Goal: Information Seeking & Learning: Learn about a topic

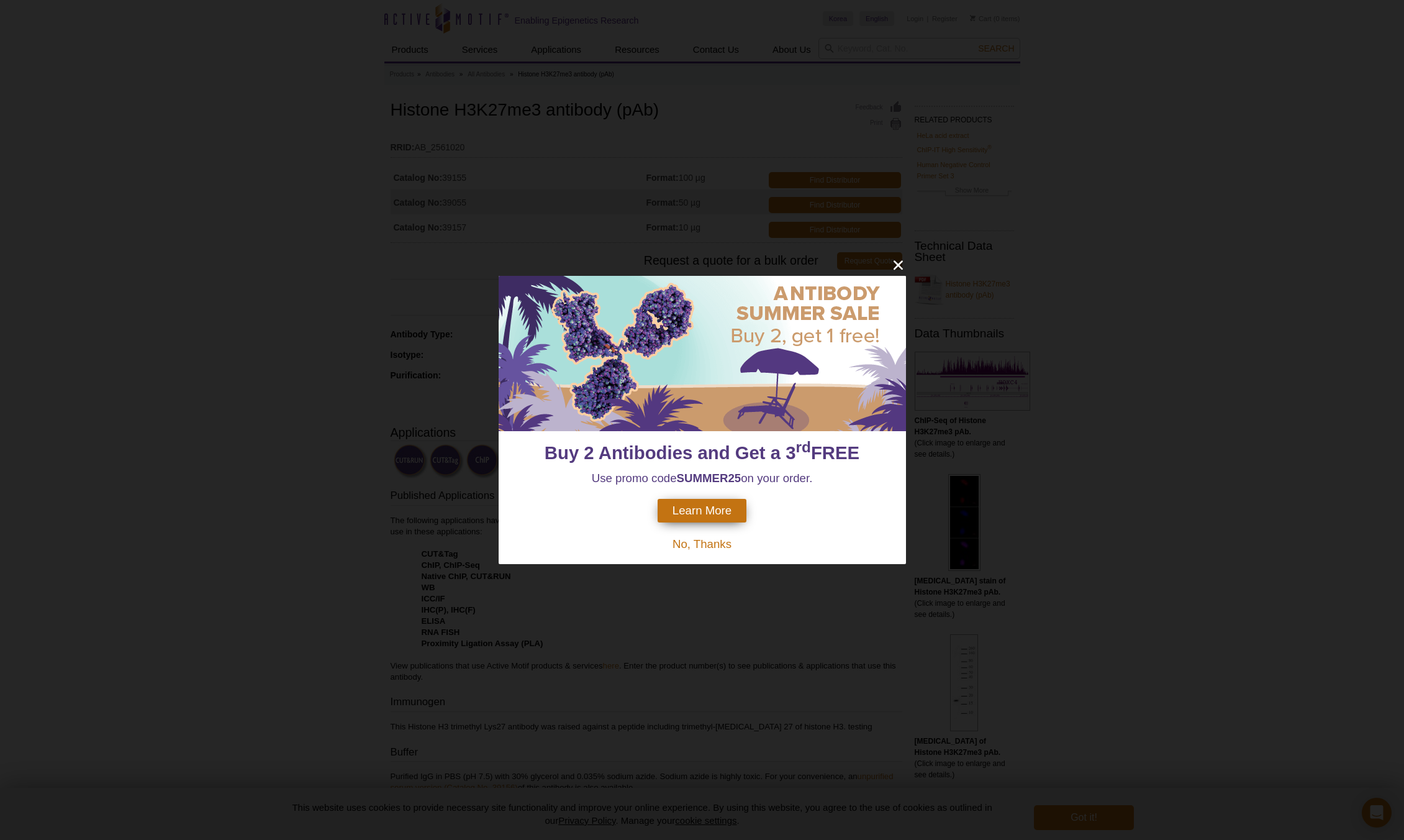
click at [893, 256] on div "Buy 2 Antibodies and Get a 3 rd FREE Use promo code SUMMER25 on your order. Lea…" at bounding box center [702, 420] width 1404 height 840
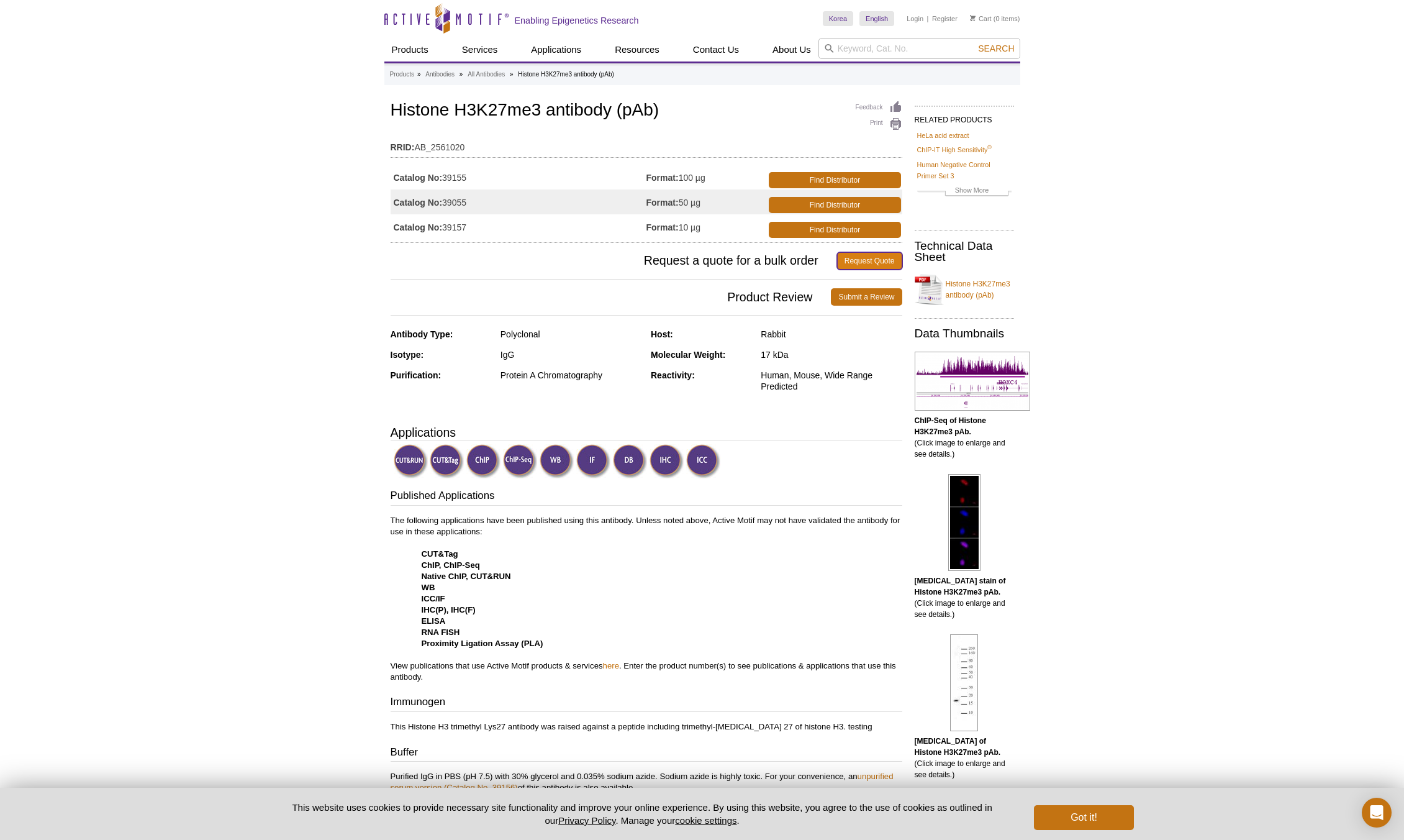
click at [897, 260] on link "Request Quote" at bounding box center [869, 261] width 65 height 17
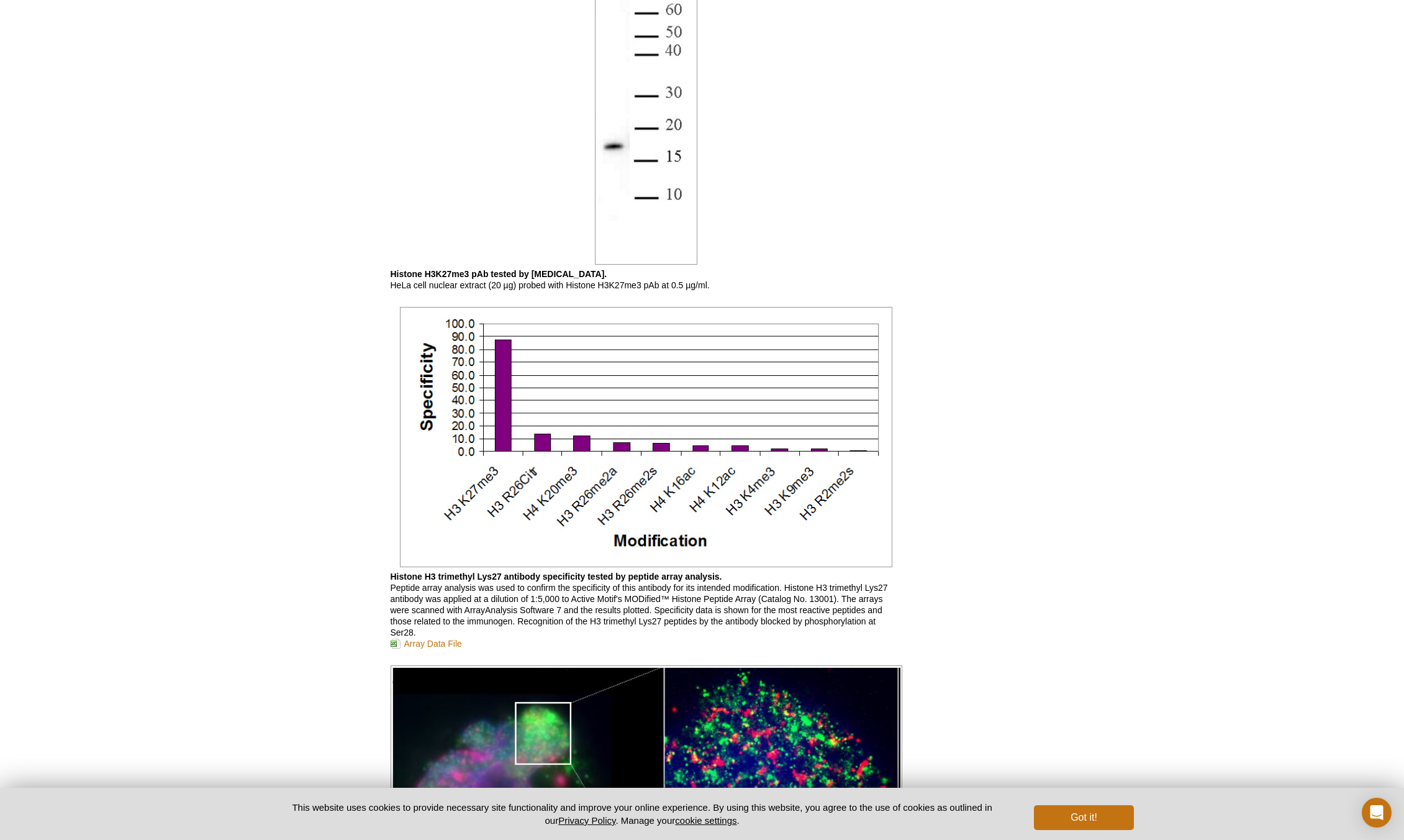
scroll to position [2023, 0]
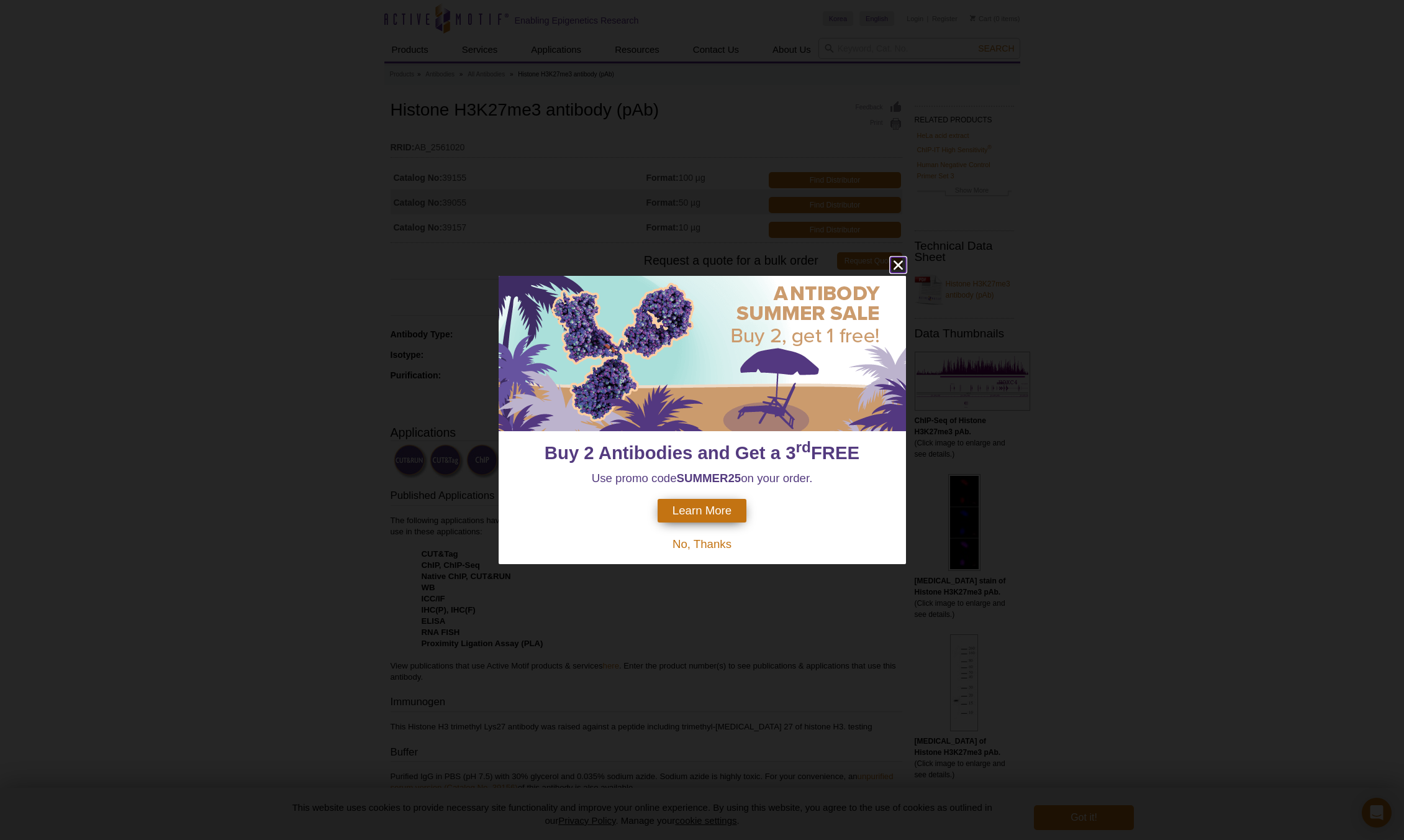
click at [901, 262] on icon "close" at bounding box center [898, 265] width 16 height 16
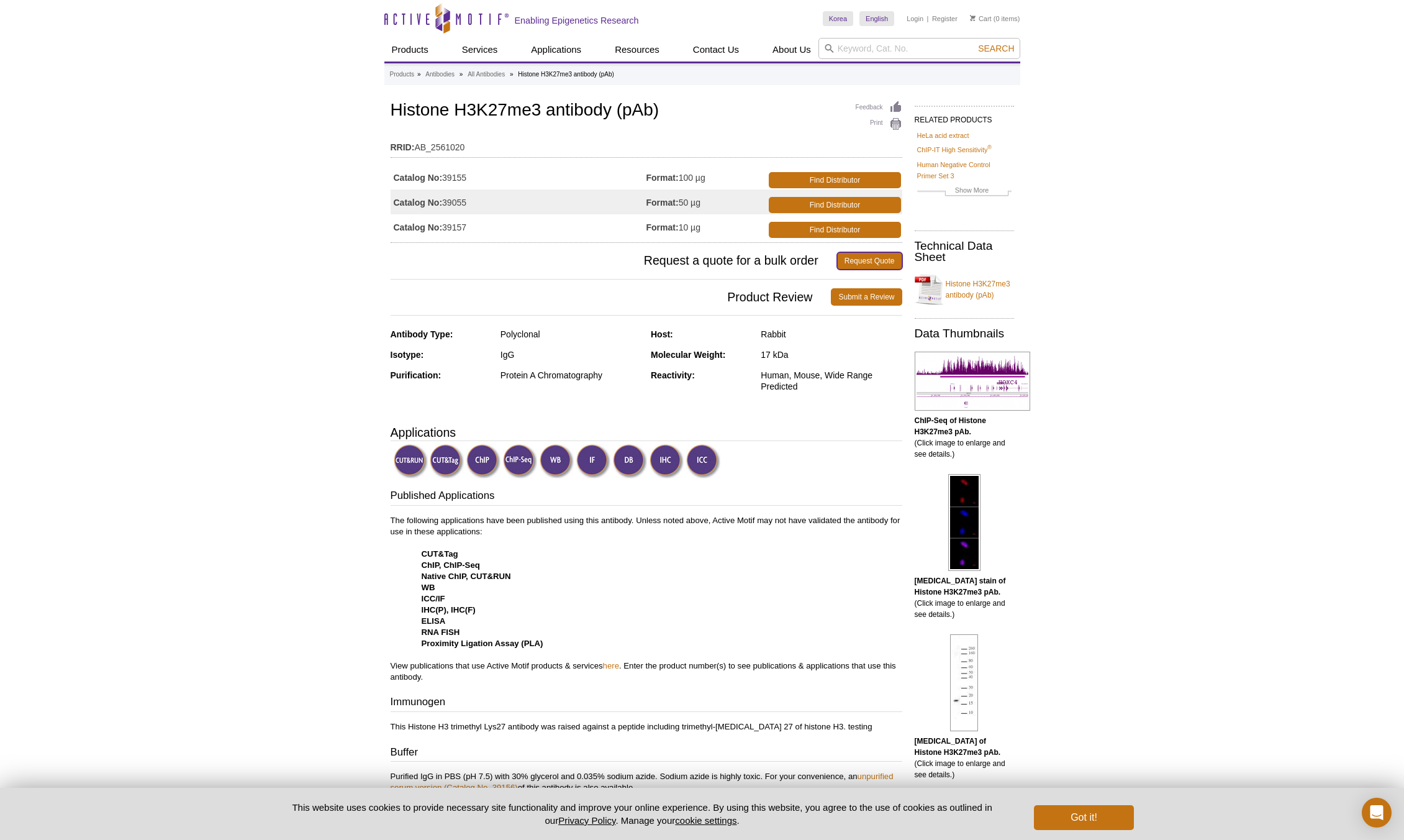
click at [899, 262] on link "Request Quote" at bounding box center [869, 261] width 65 height 17
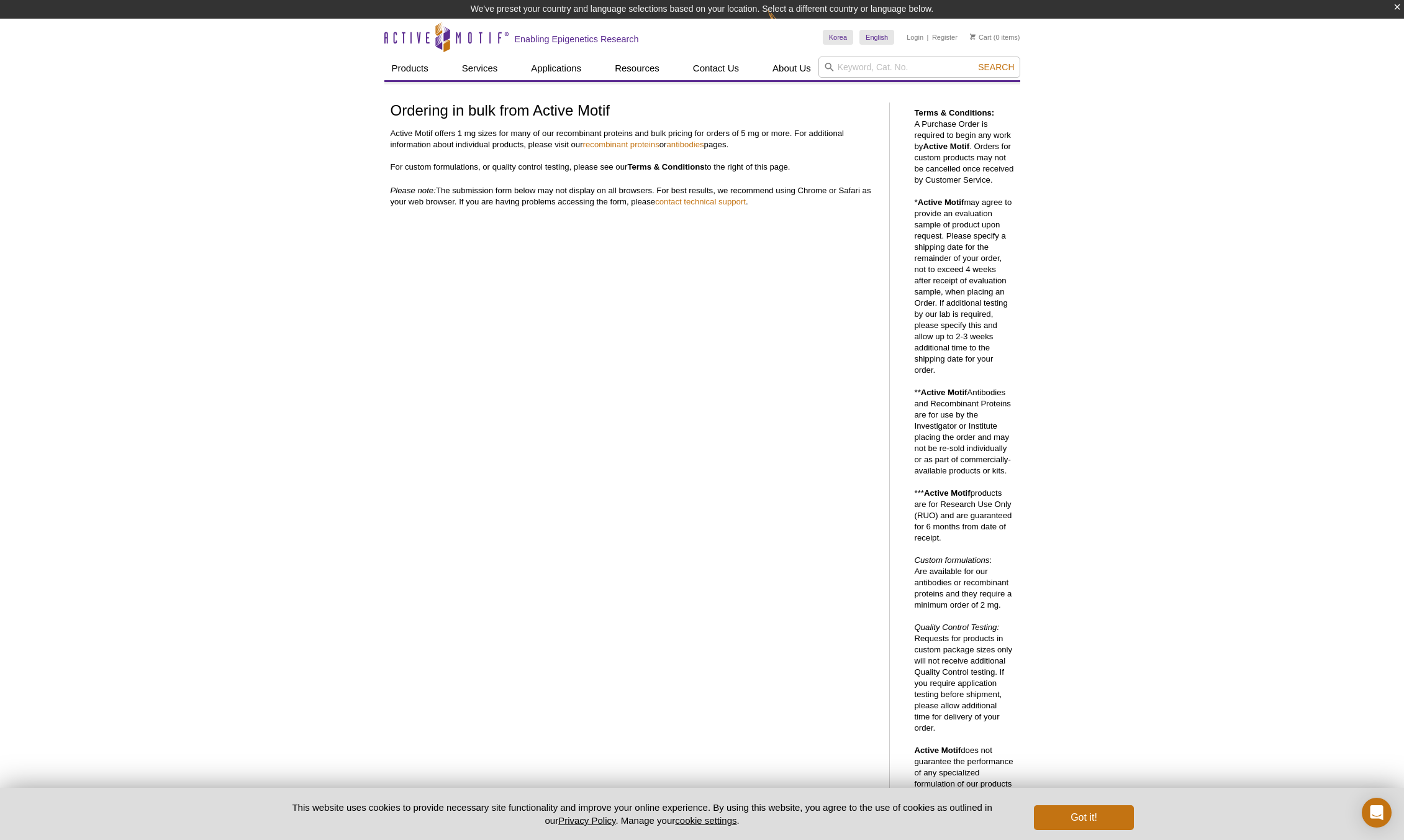
scroll to position [299, 0]
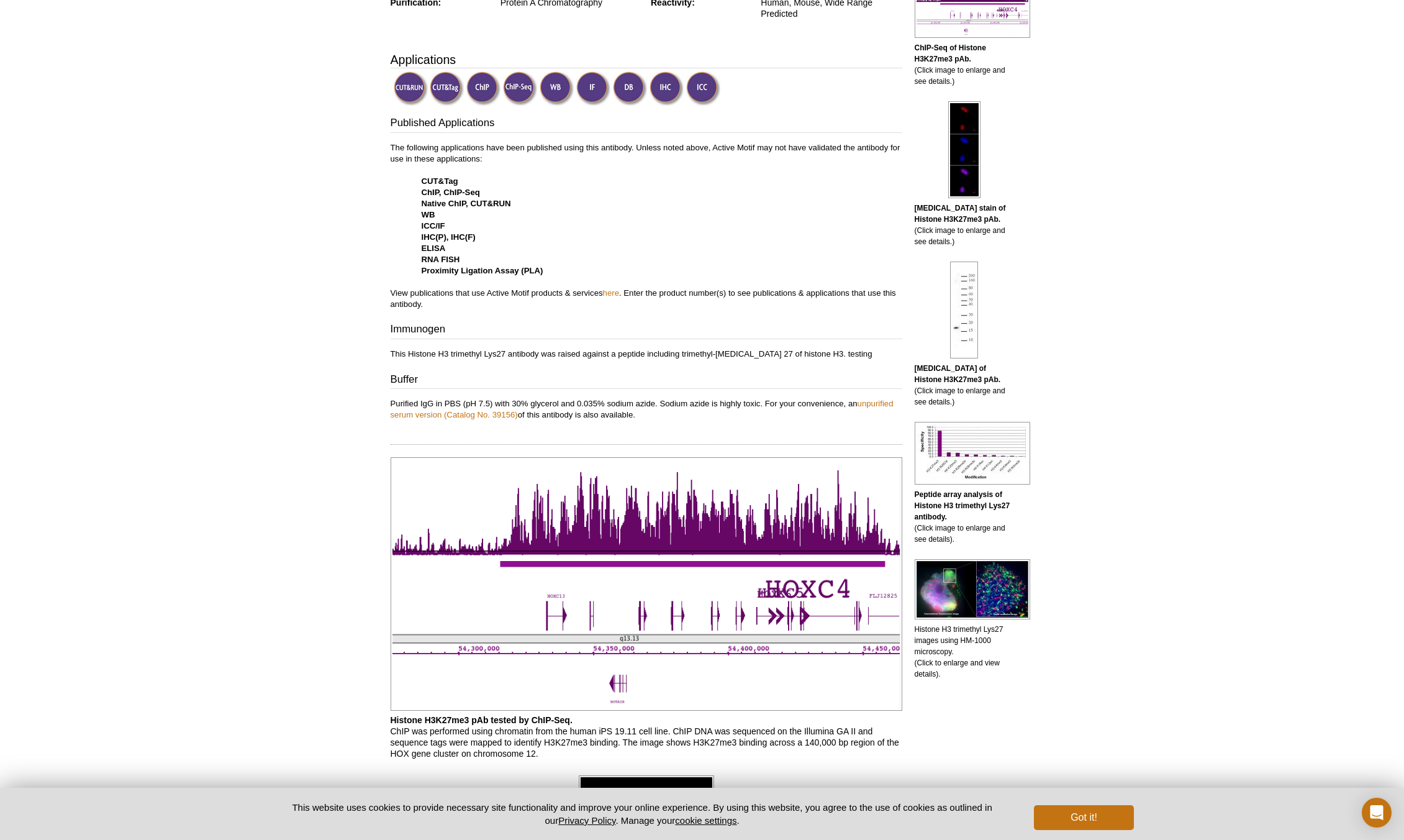
scroll to position [186, 0]
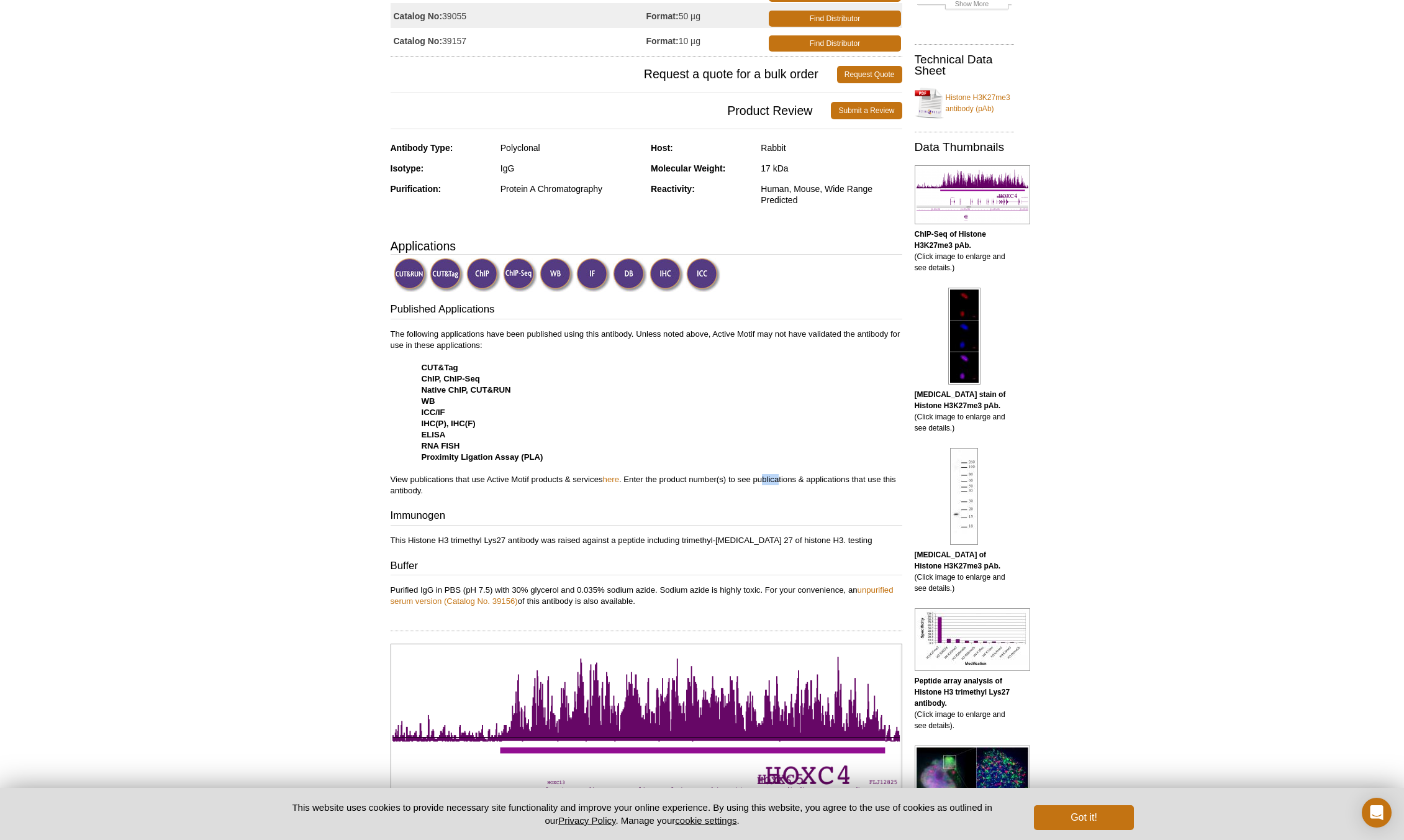
drag, startPoint x: 782, startPoint y: 481, endPoint x: 763, endPoint y: 479, distance: 19.1
click at [763, 479] on p "The following applications have been published using this antibody. Unless note…" at bounding box center [646, 413] width 512 height 168
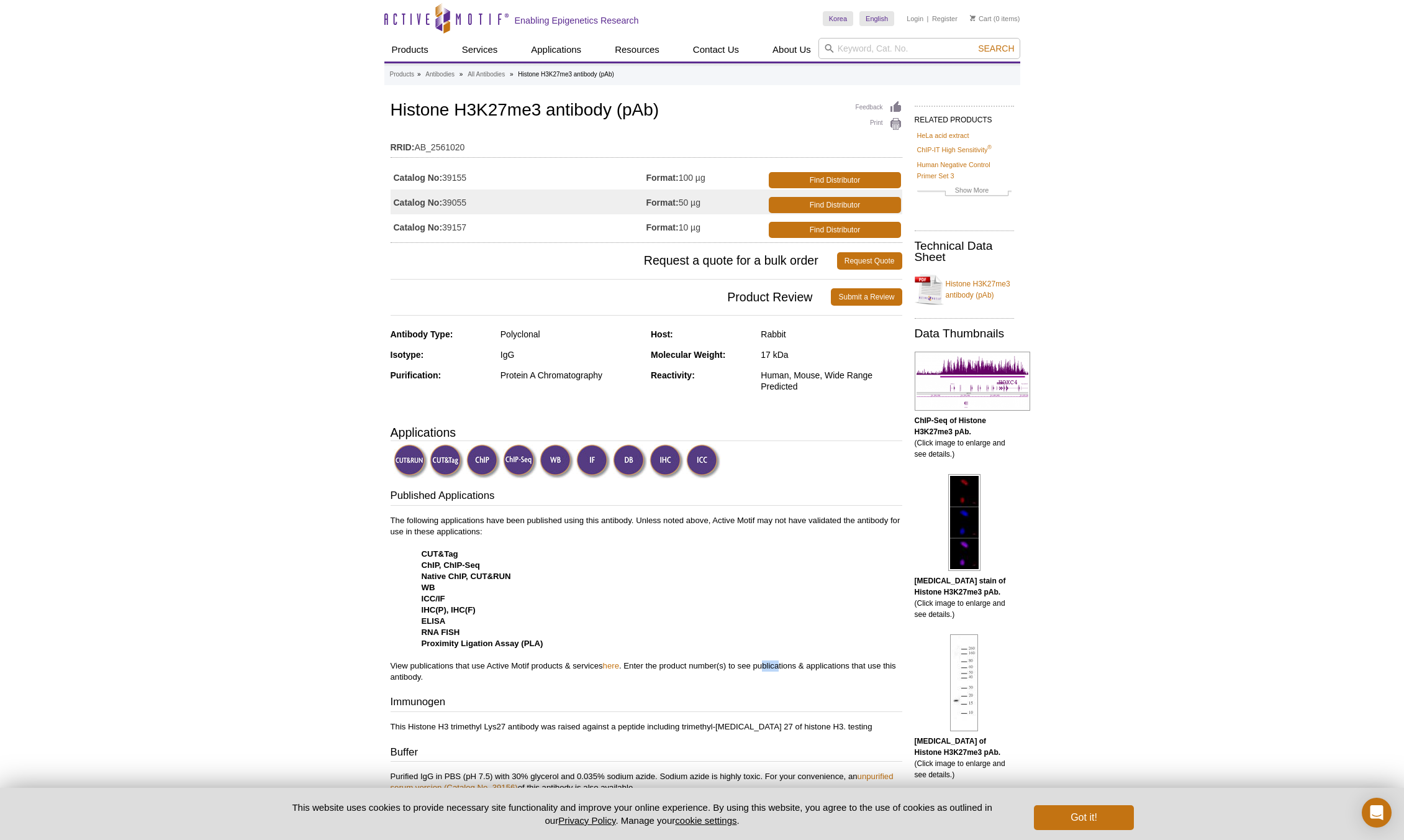
scroll to position [249, 0]
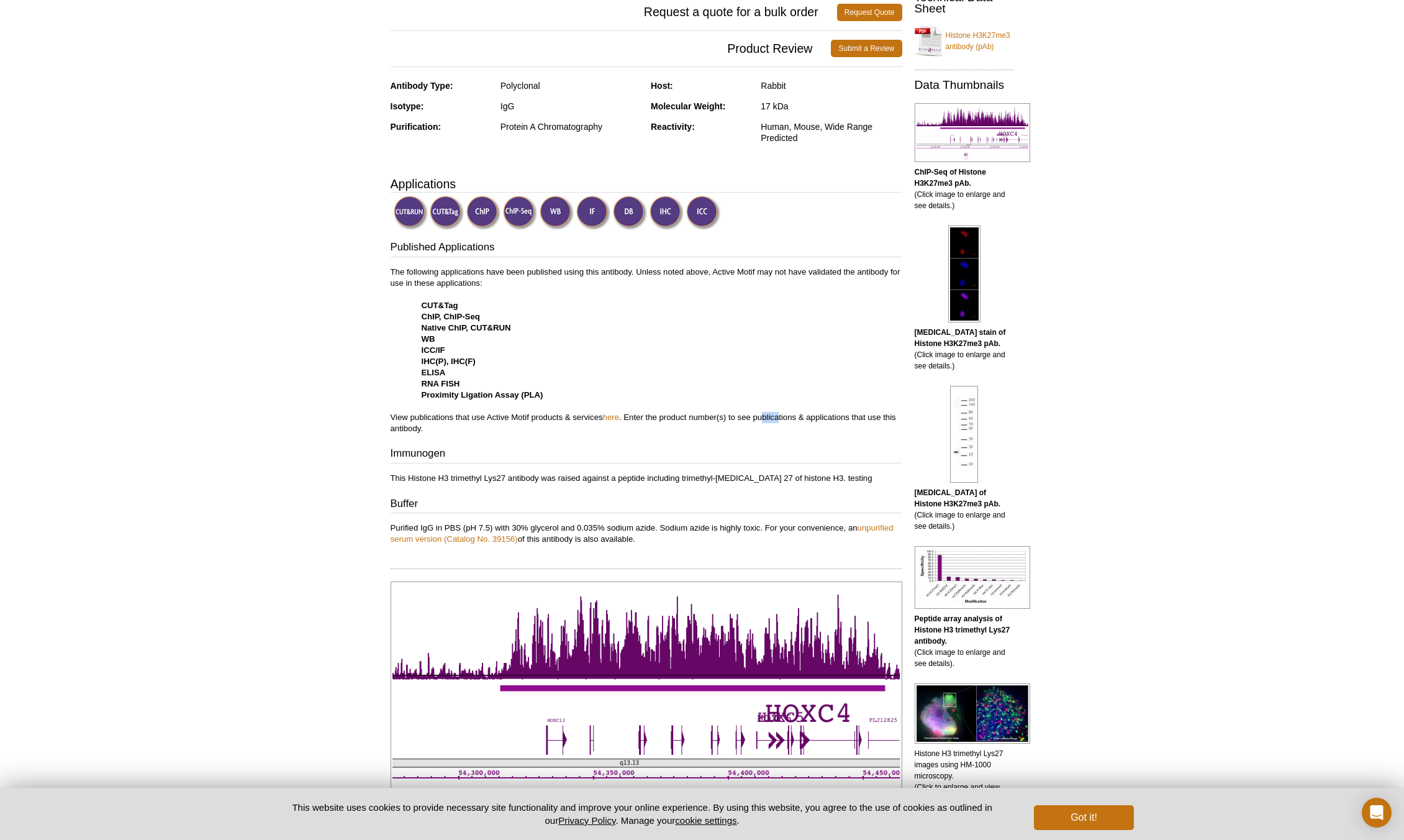
click at [526, 212] on img at bounding box center [520, 213] width 34 height 34
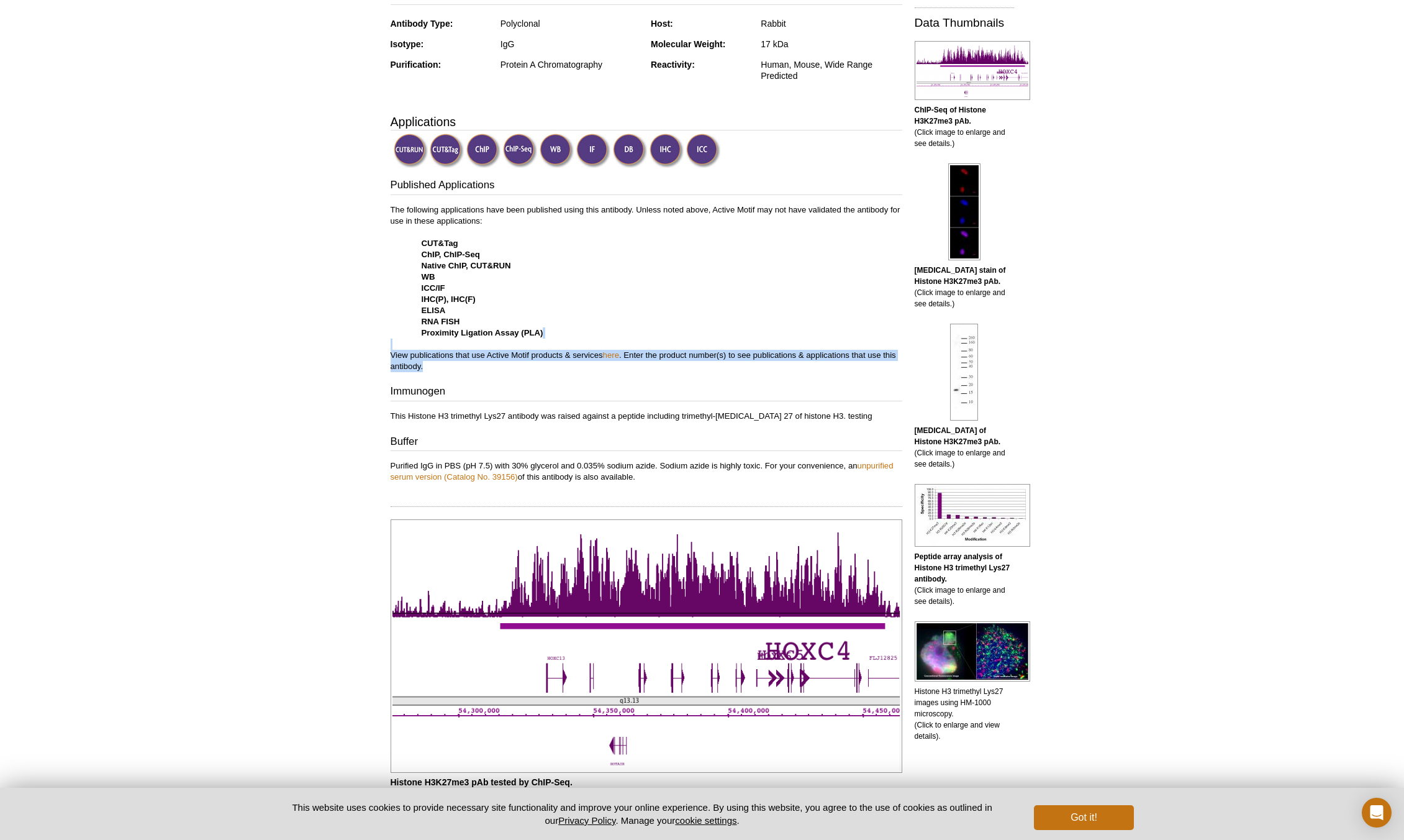
drag, startPoint x: 395, startPoint y: 342, endPoint x: 608, endPoint y: 361, distance: 213.8
click at [608, 361] on p "The following applications have been published using this antibody. Unless note…" at bounding box center [646, 288] width 512 height 168
click at [562, 218] on p "The following applications have been published using this antibody. Unless note…" at bounding box center [646, 288] width 512 height 168
drag, startPoint x: 484, startPoint y: 254, endPoint x: 444, endPoint y: 256, distance: 40.0
click at [444, 256] on p "The following applications have been published using this antibody. Unless note…" at bounding box center [646, 288] width 512 height 168
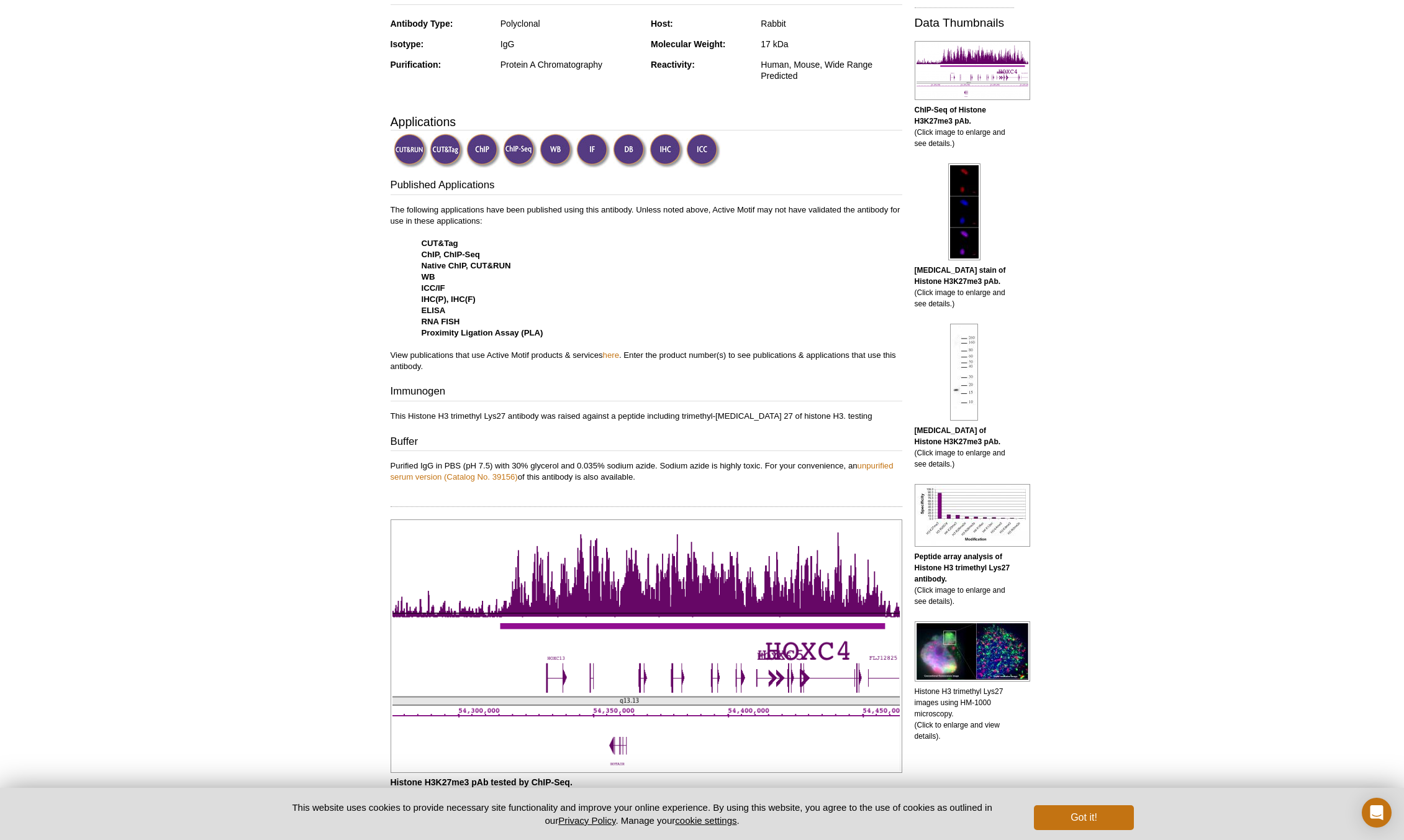
click at [476, 261] on strong "Native ChIP, CUT&RUN" at bounding box center [466, 266] width 89 height 9
click at [465, 257] on strong "ChIP, ChIP-Seq" at bounding box center [451, 254] width 58 height 9
drag, startPoint x: 444, startPoint y: 256, endPoint x: 489, endPoint y: 256, distance: 45.0
click at [489, 256] on p "The following applications have been published using this antibody. Unless note…" at bounding box center [646, 288] width 512 height 168
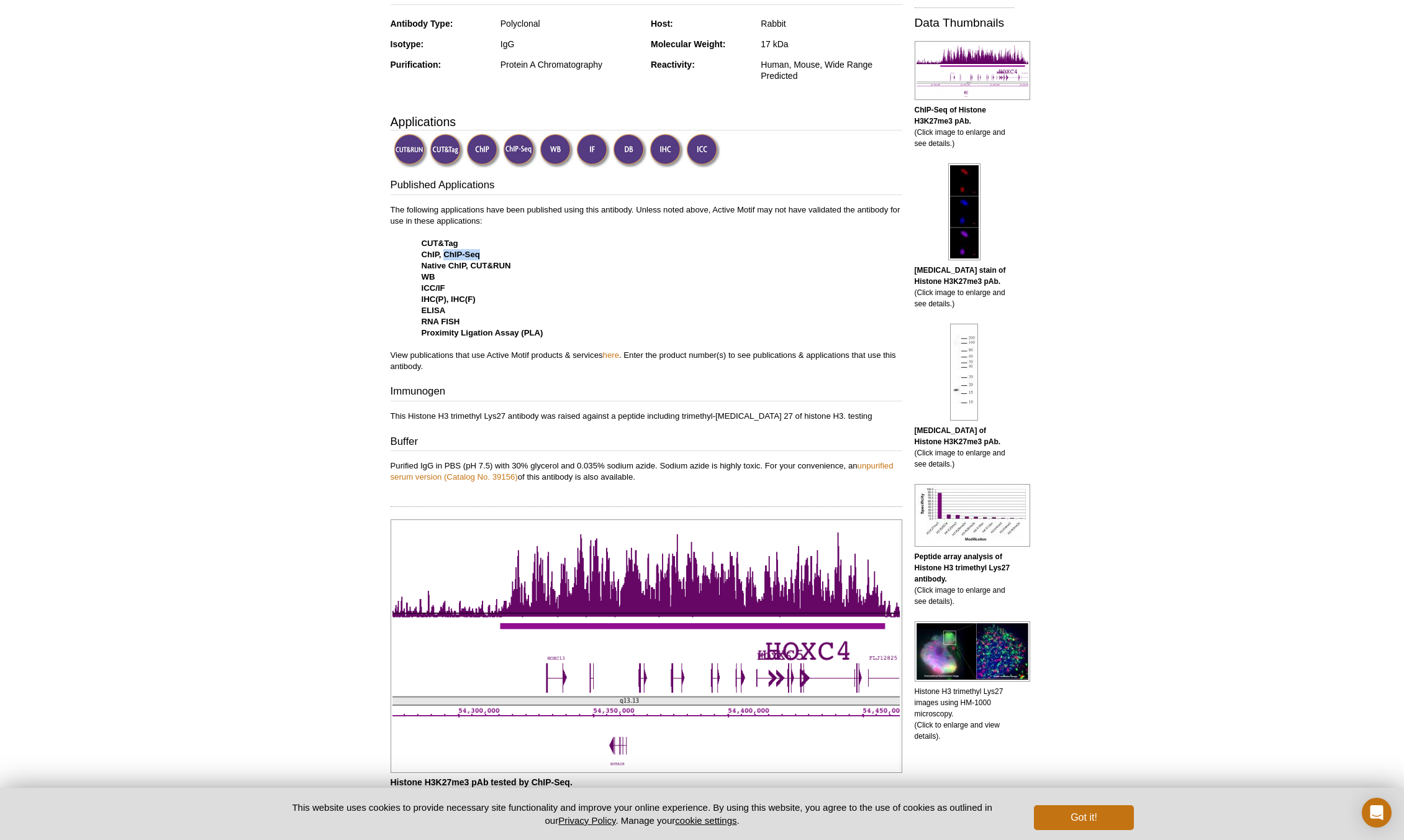
click at [461, 254] on strong "ChIP, ChIP-Seq" at bounding box center [451, 254] width 58 height 9
drag, startPoint x: 443, startPoint y: 255, endPoint x: 576, endPoint y: 252, distance: 133.0
click at [576, 252] on p "The following applications have been published using this antibody. Unless note…" at bounding box center [646, 288] width 512 height 168
click at [577, 292] on p "The following applications have been published using this antibody. Unless note…" at bounding box center [646, 288] width 512 height 168
click at [615, 354] on link "here" at bounding box center [611, 355] width 16 height 9
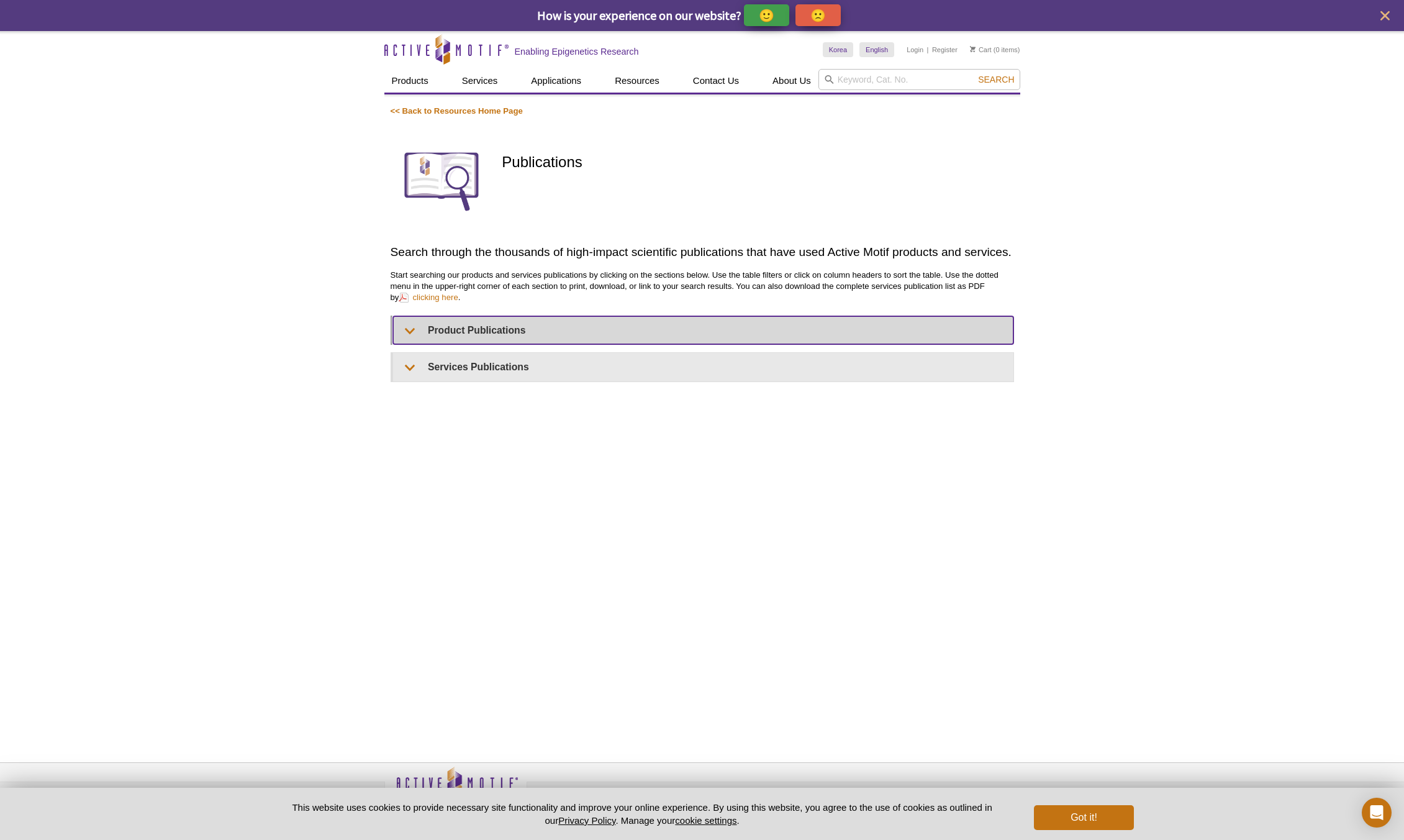
click at [404, 333] on summary "Product Publications" at bounding box center [703, 330] width 621 height 28
